Goal: Connect with others: Connect with others

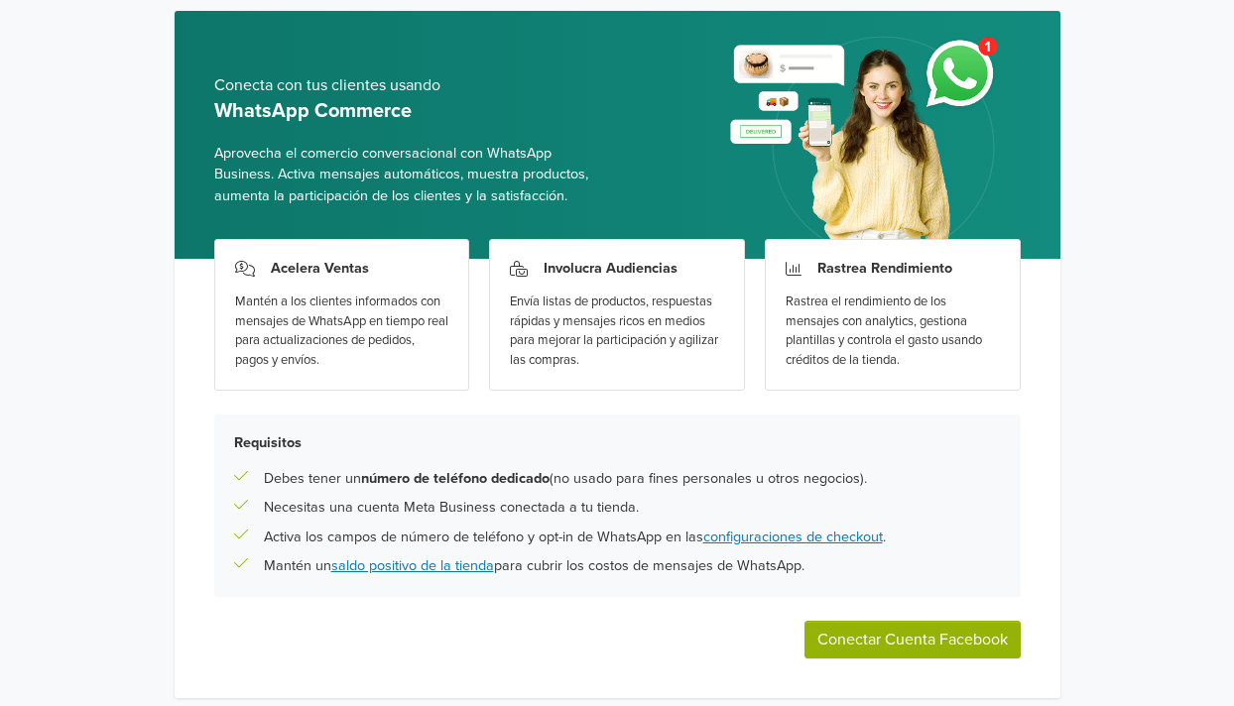
scroll to position [136, 0]
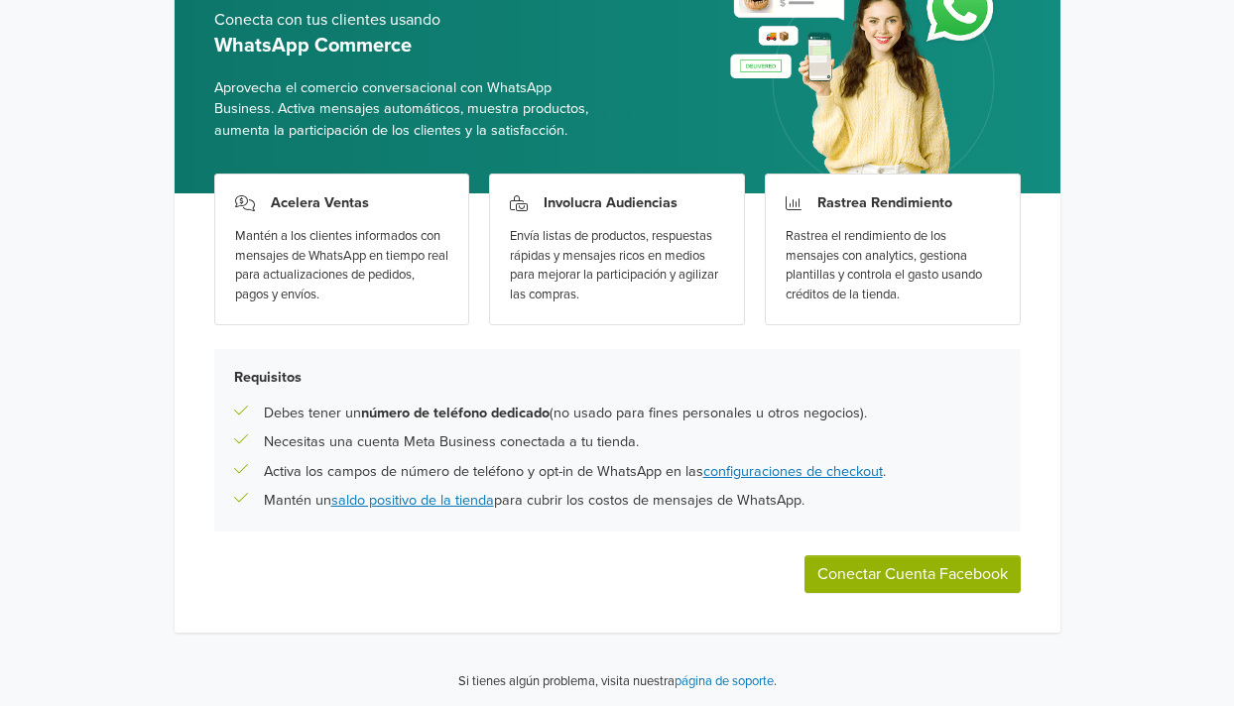
scroll to position [136, 0]
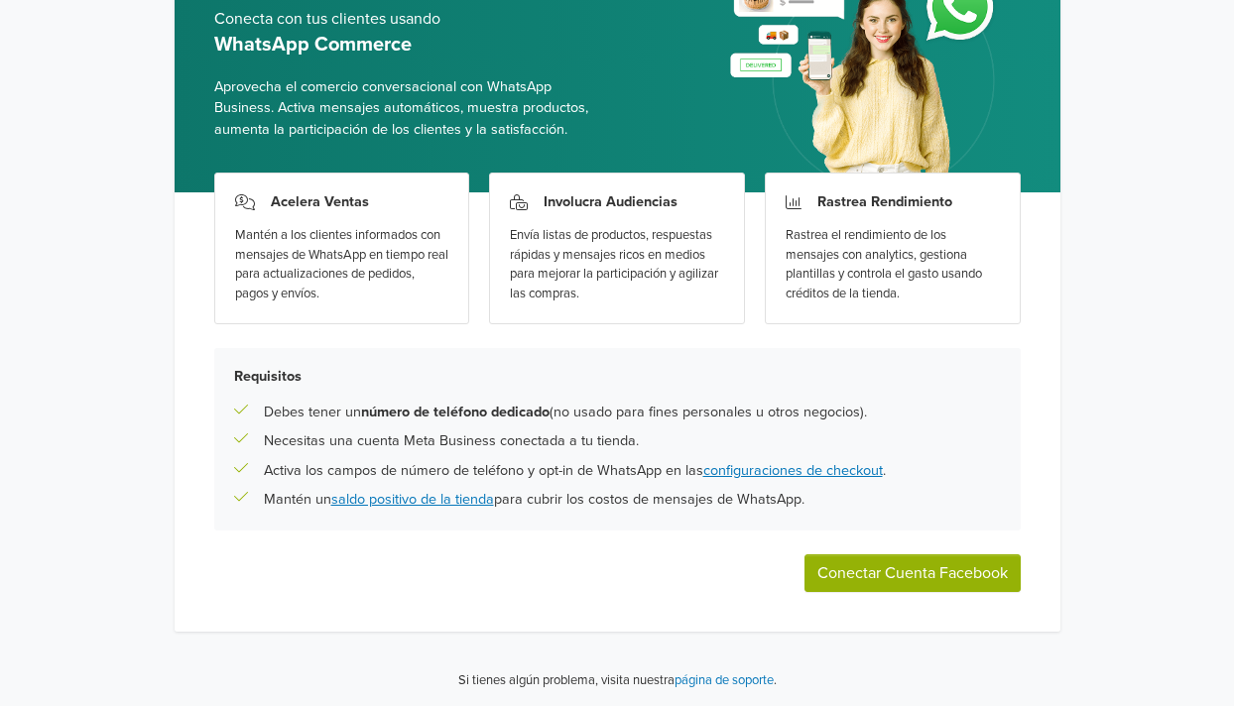
click at [912, 571] on button "Conectar Cuenta Facebook" at bounding box center [912, 573] width 216 height 38
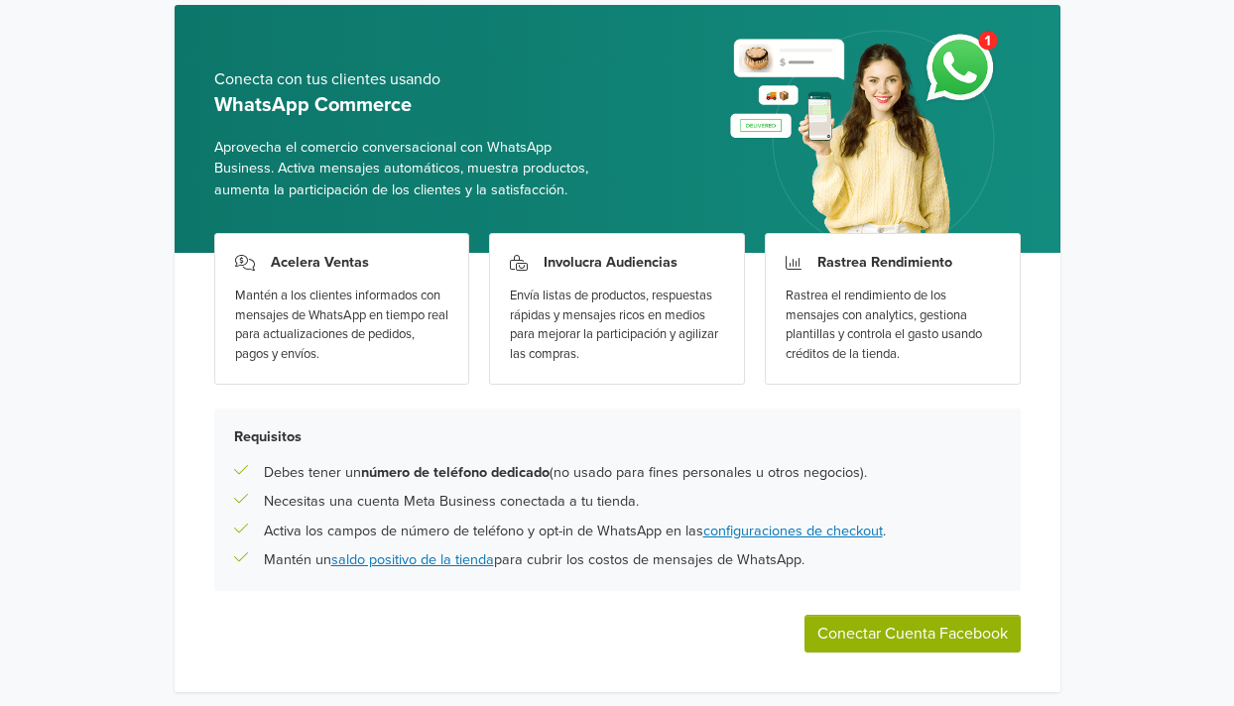
scroll to position [136, 0]
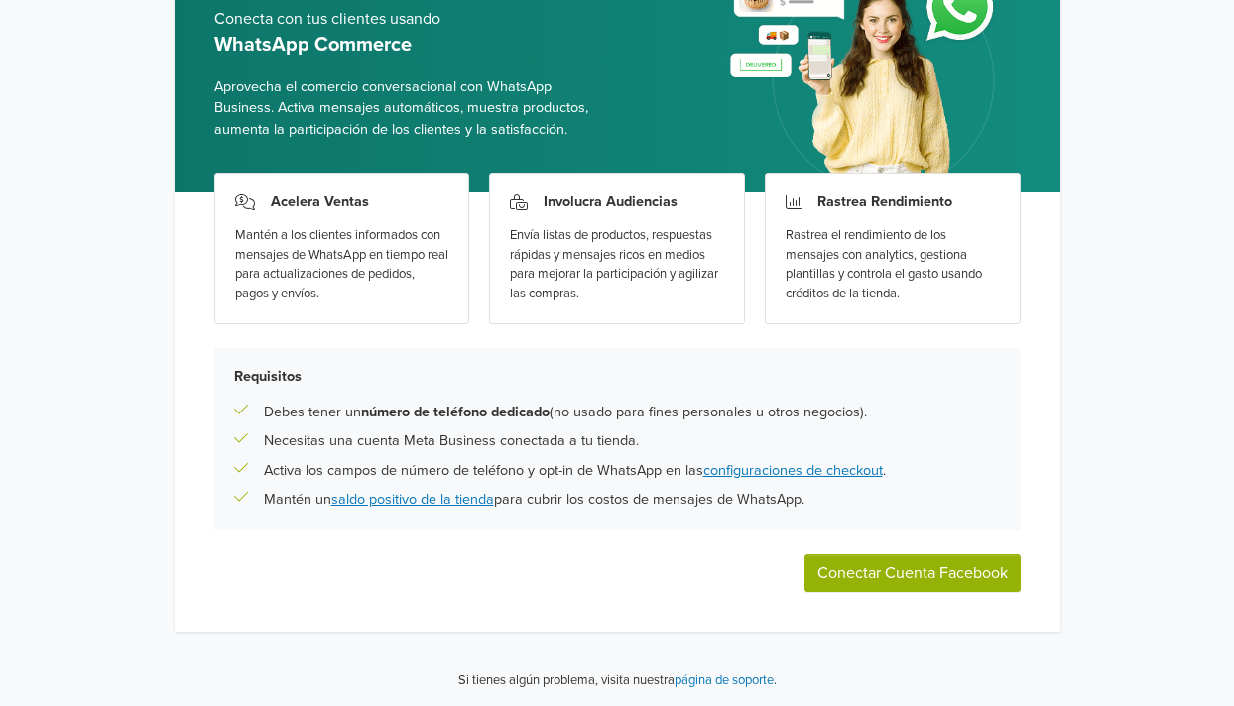
click at [841, 554] on button "Conectar Cuenta Facebook" at bounding box center [912, 573] width 216 height 38
click at [837, 563] on button "Conectar Cuenta Facebook" at bounding box center [912, 573] width 216 height 38
click at [919, 592] on div "Acelera Ventas Mantén a los clientes informados con mensajes de WhatsApp en tie…" at bounding box center [618, 411] width 886 height 439
click at [923, 591] on button "Conectar Cuenta Facebook" at bounding box center [912, 573] width 216 height 38
